Goal: Navigation & Orientation: Find specific page/section

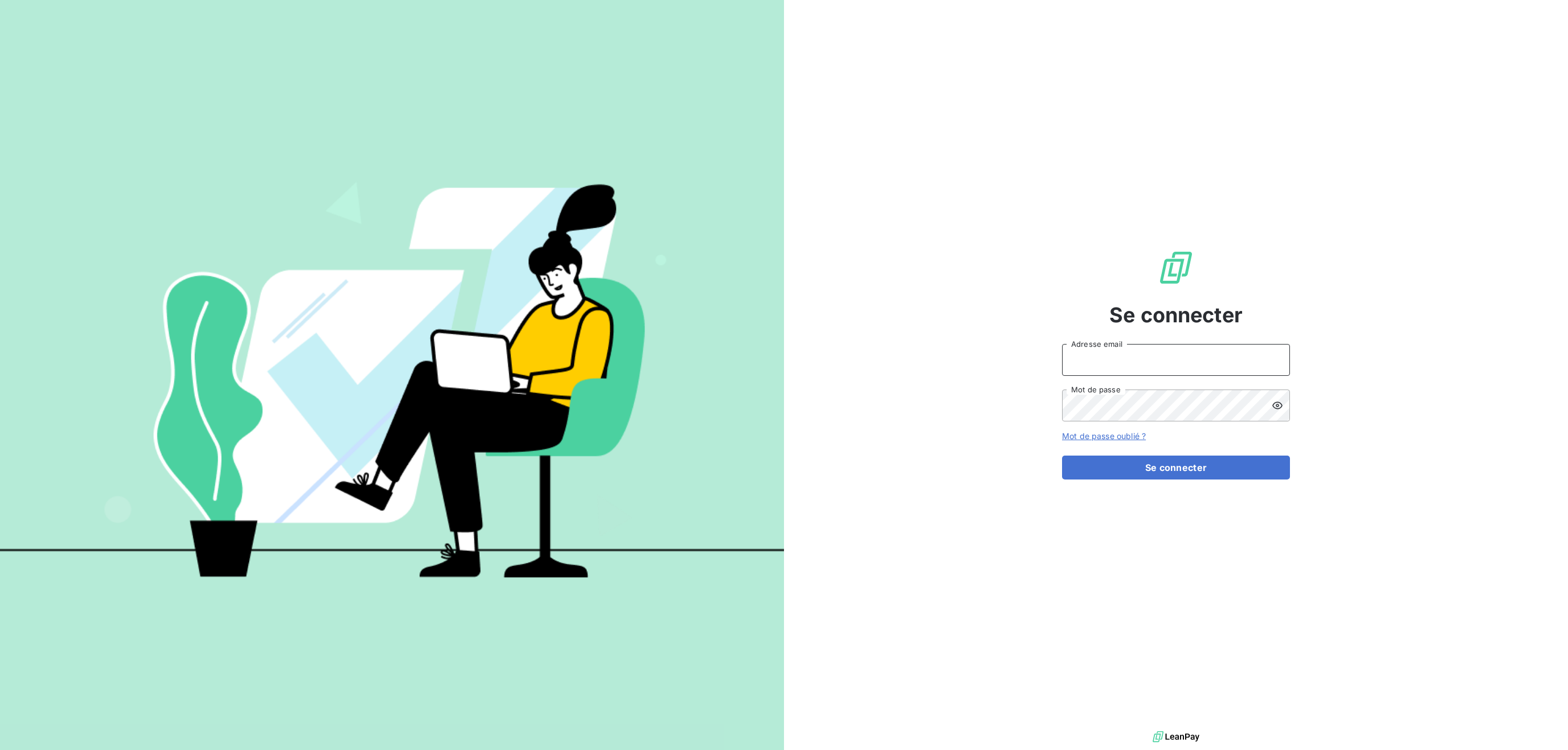
click at [1152, 359] on input "Adresse email" at bounding box center [1176, 360] width 228 height 32
type input "[EMAIL_ADDRESS][DOMAIN_NAME]"
click at [1116, 457] on button "Se connecter" at bounding box center [1176, 467] width 228 height 24
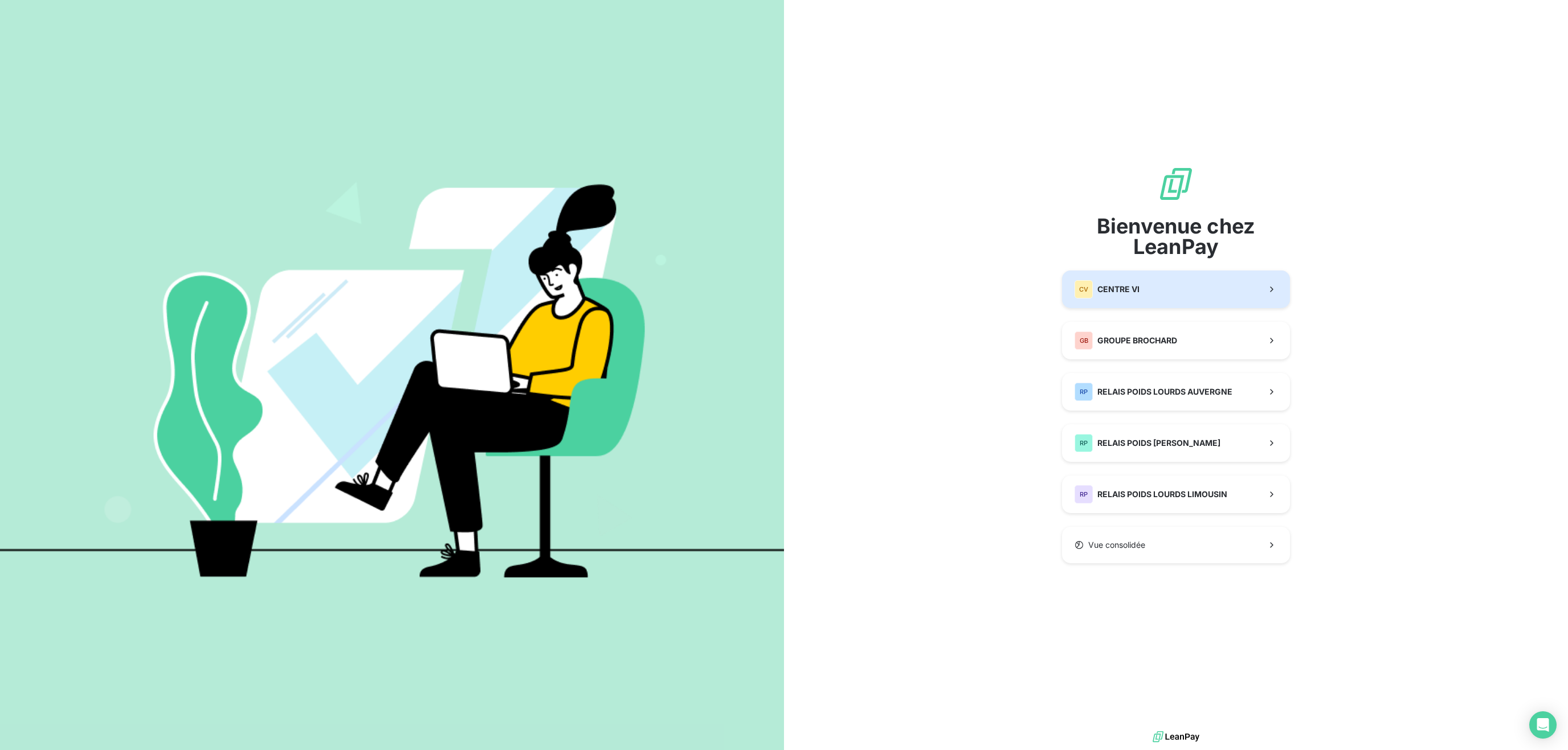
click at [1119, 282] on div "CV CENTRE VI" at bounding box center [1107, 289] width 65 height 18
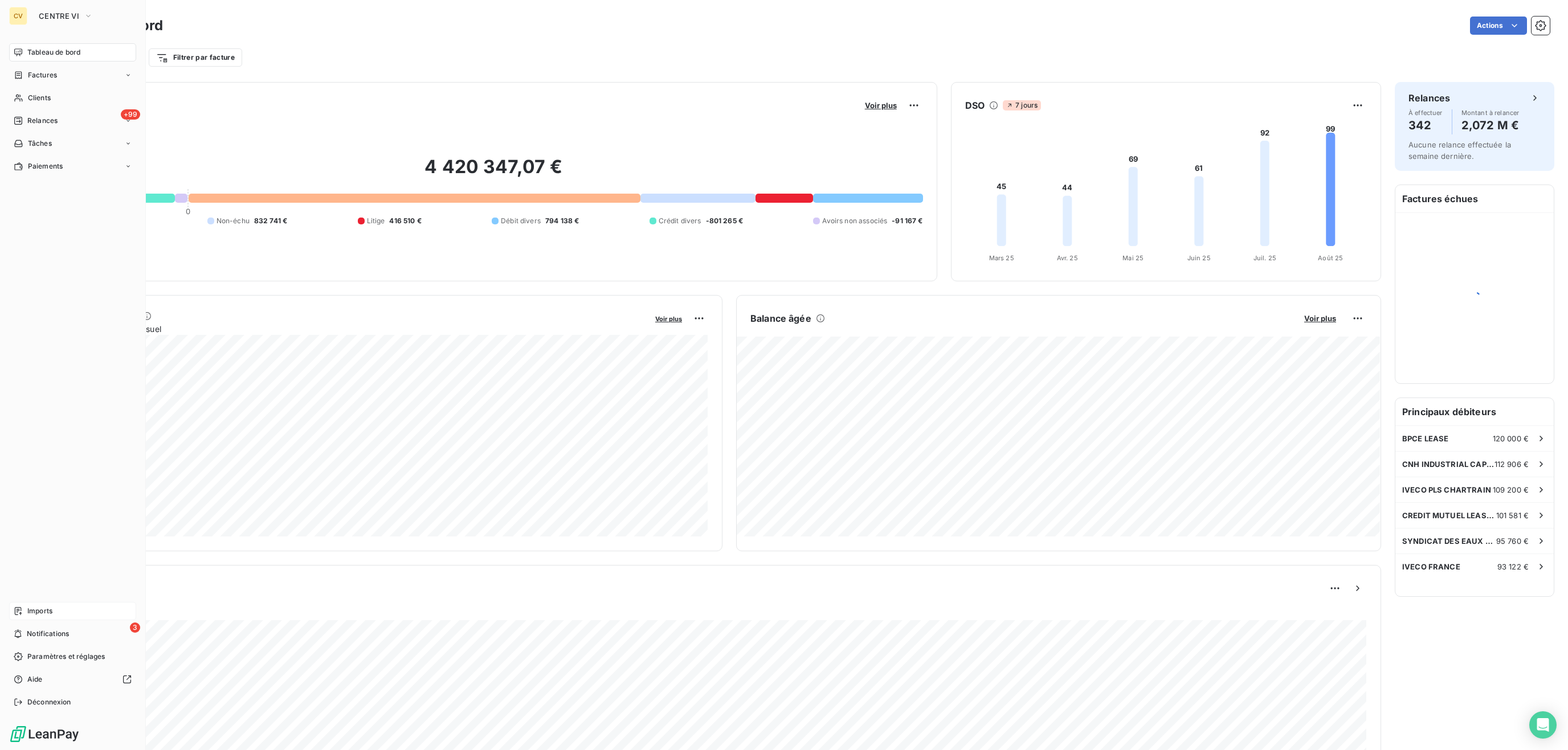
click at [64, 615] on div "Imports" at bounding box center [72, 611] width 127 height 18
